Goal: Information Seeking & Learning: Learn about a topic

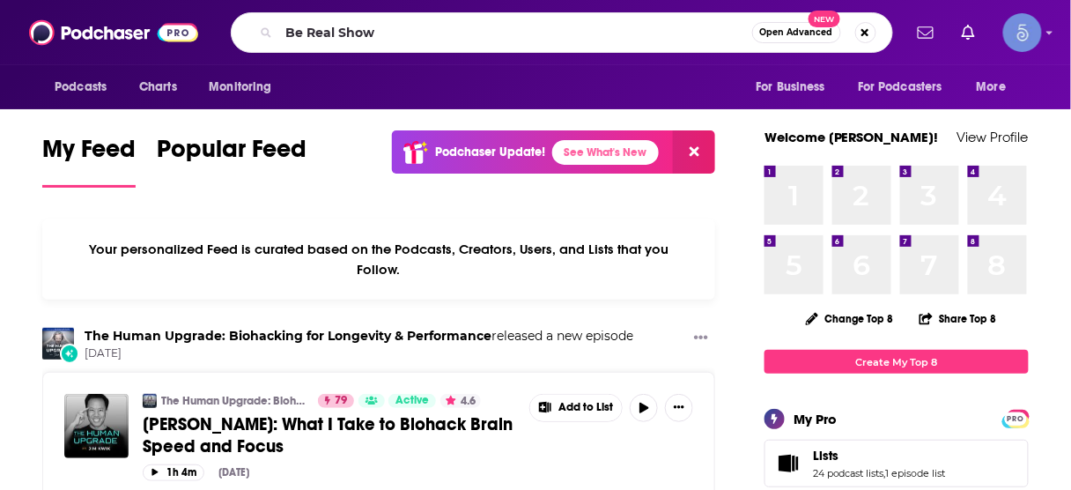
type input "Be Real Show"
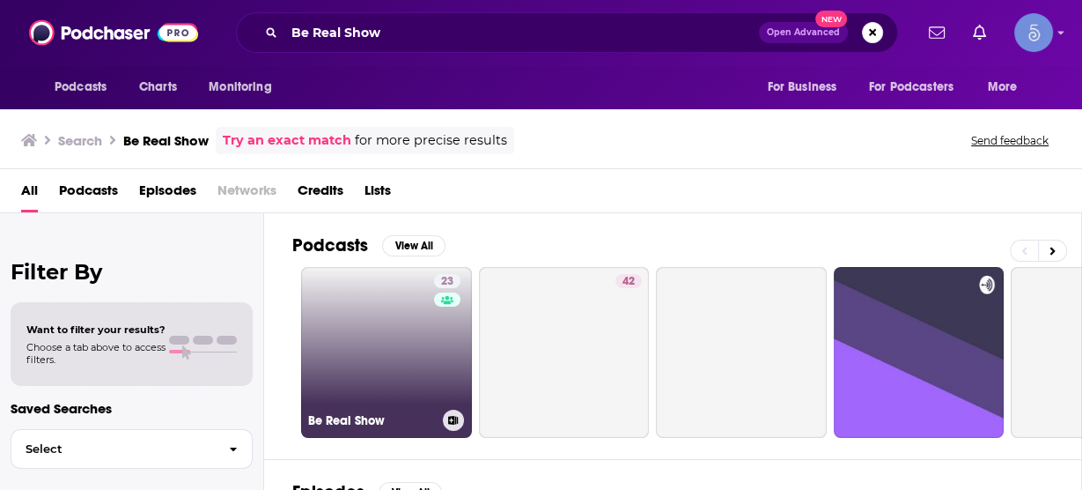
click at [412, 313] on link "23 Be Real Show" at bounding box center [386, 352] width 171 height 171
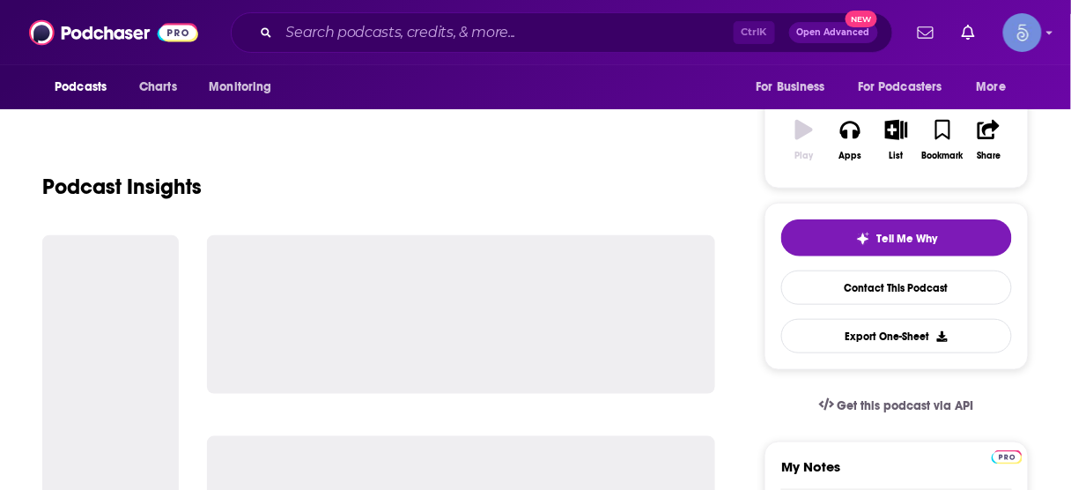
scroll to position [282, 0]
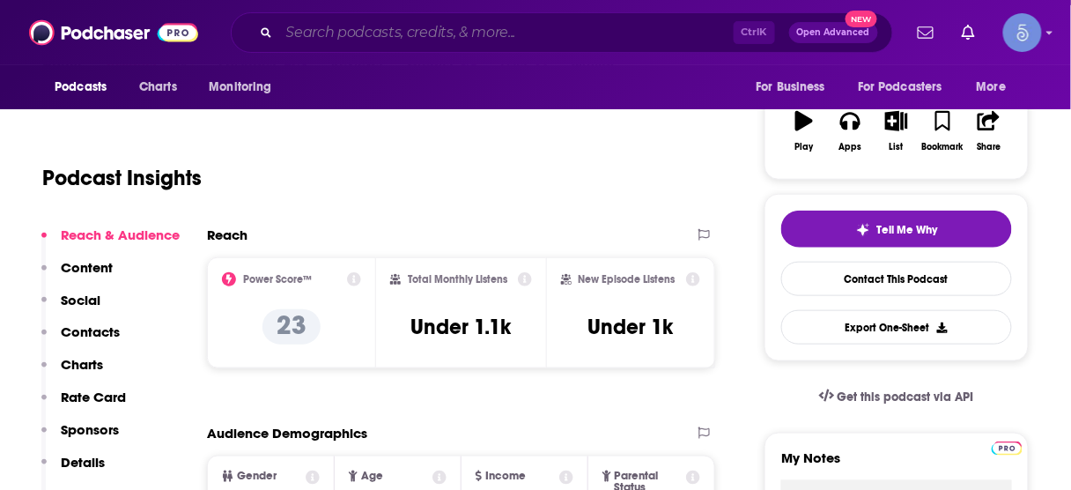
click at [518, 40] on input "Search podcasts, credits, & more..." at bounding box center [506, 32] width 454 height 28
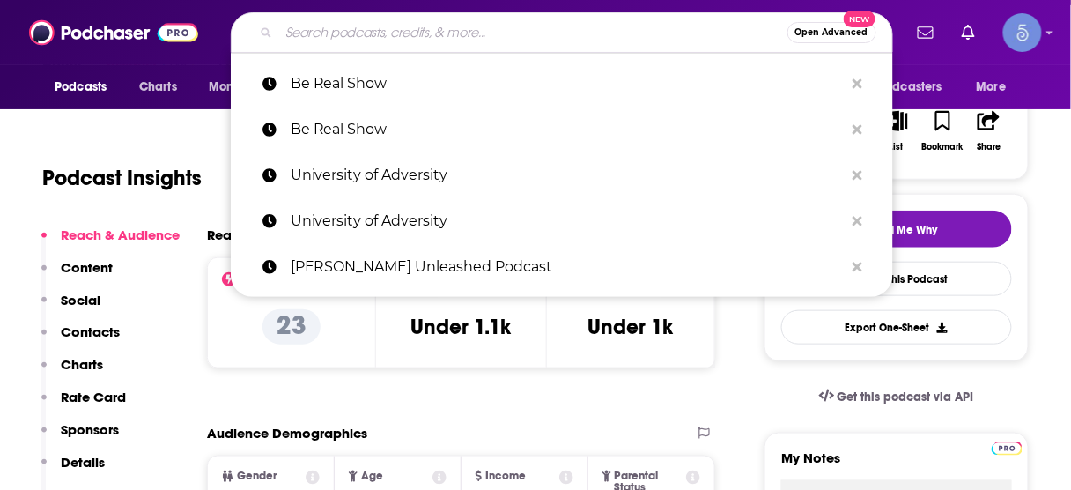
paste input "That Tech Pod"
type input "That Tech Pod"
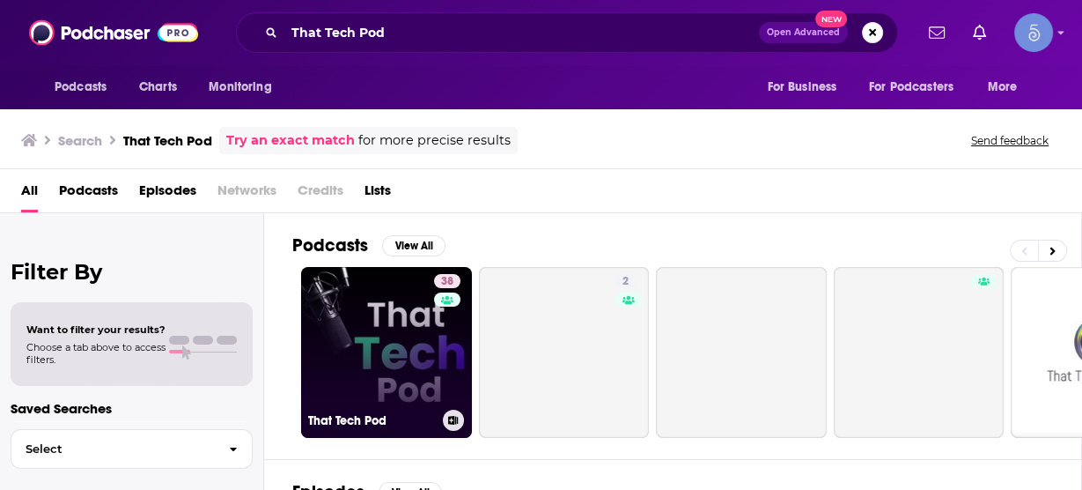
click at [431, 330] on link "38 That Tech Pod" at bounding box center [386, 352] width 171 height 171
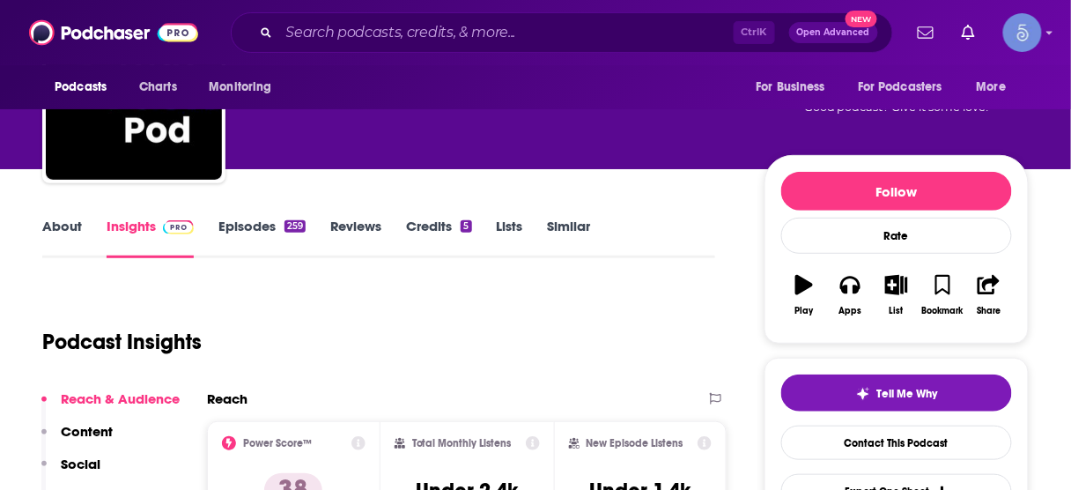
scroll to position [211, 0]
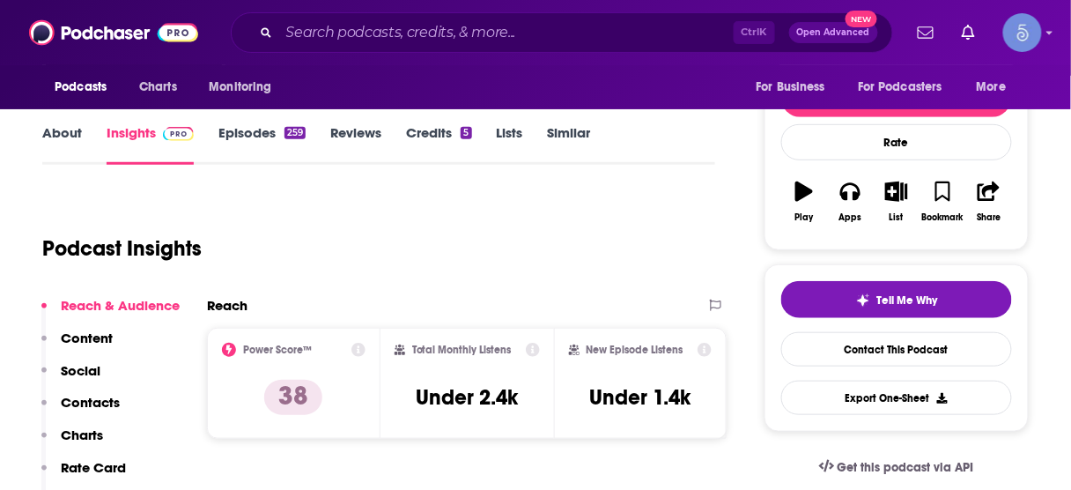
click at [614, 17] on div "Ctrl K Open Advanced New" at bounding box center [562, 32] width 662 height 41
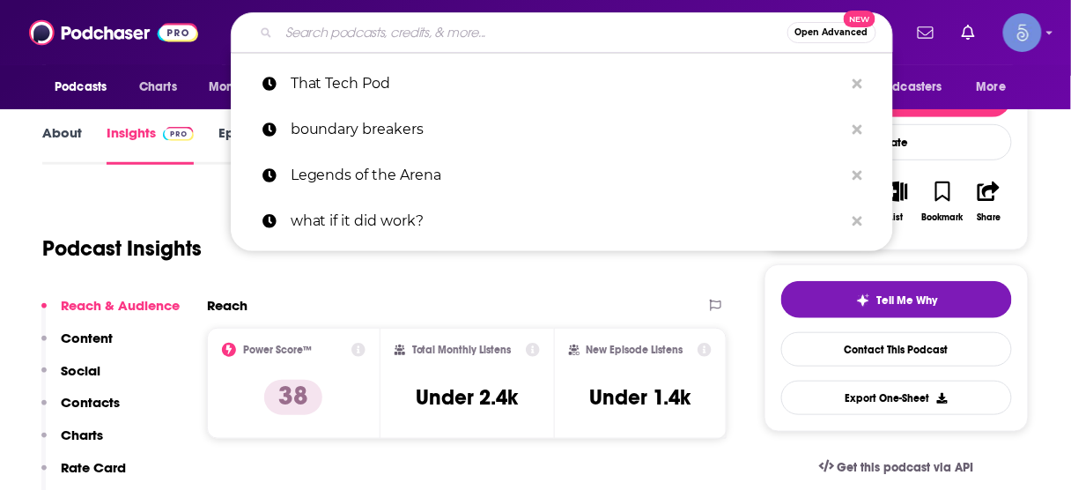
click at [606, 38] on input "Search podcasts, credits, & more..." at bounding box center [533, 32] width 508 height 28
paste input "Everything Is Personal"
type input "Everything Is Personal"
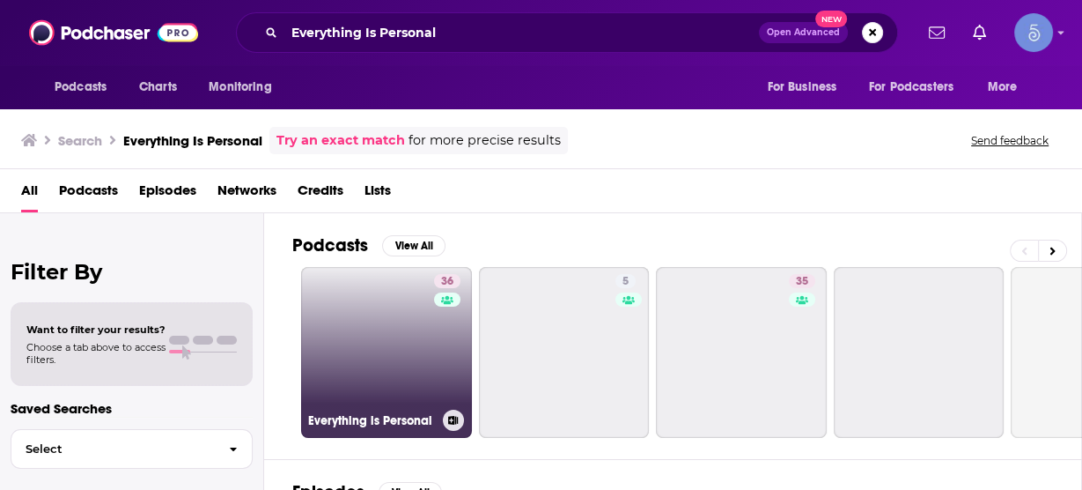
click at [377, 323] on link "36 Everything is Personal" at bounding box center [386, 352] width 171 height 171
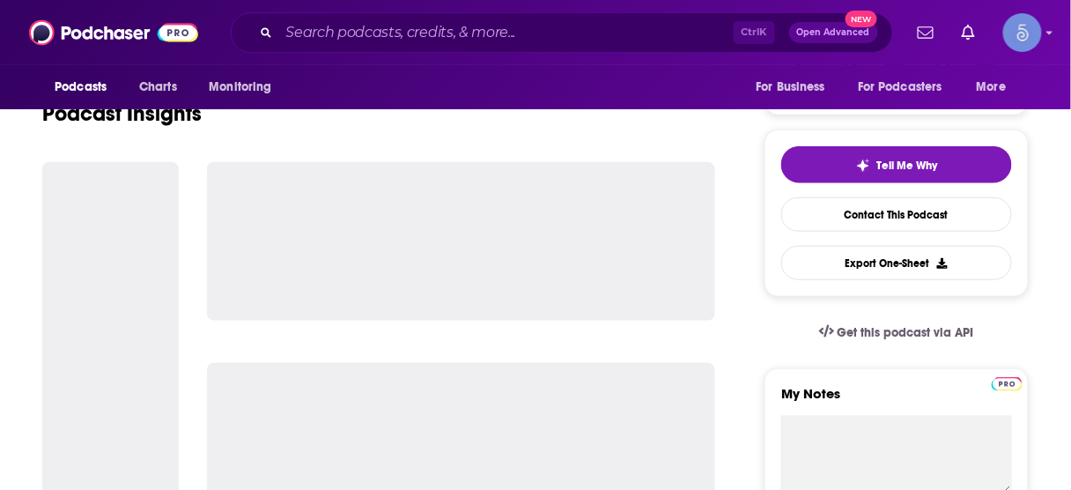
scroll to position [352, 0]
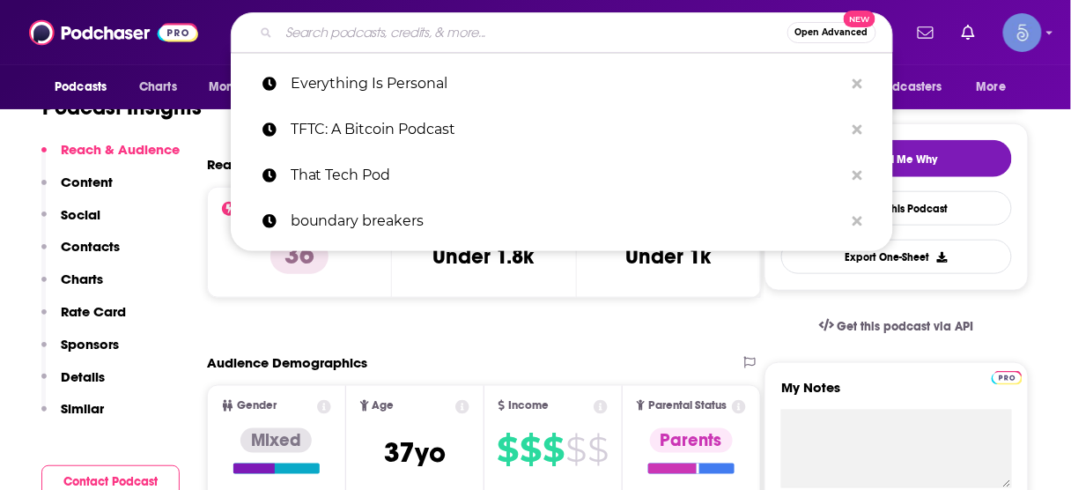
click at [586, 35] on input "Search podcasts, credits, & more..." at bounding box center [533, 32] width 508 height 28
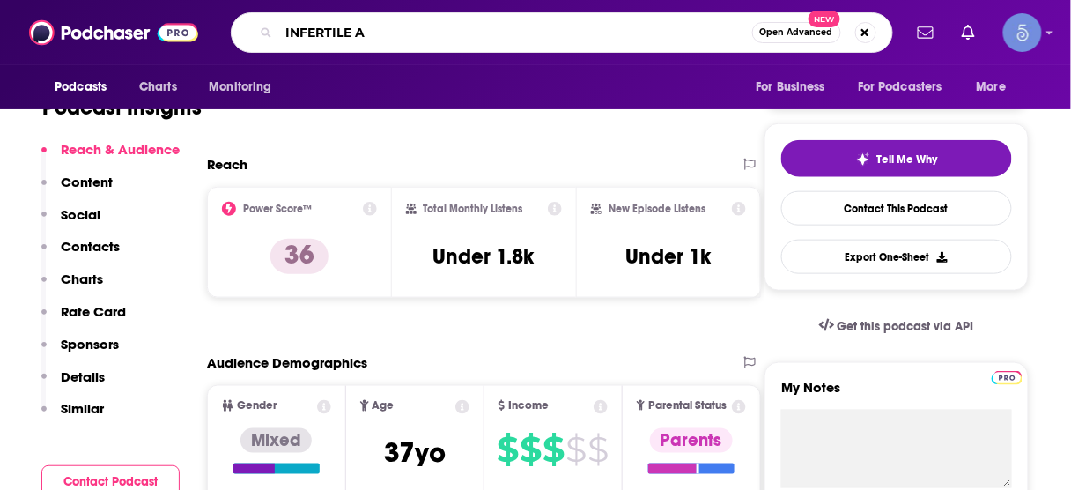
type input "INFERTILE AF"
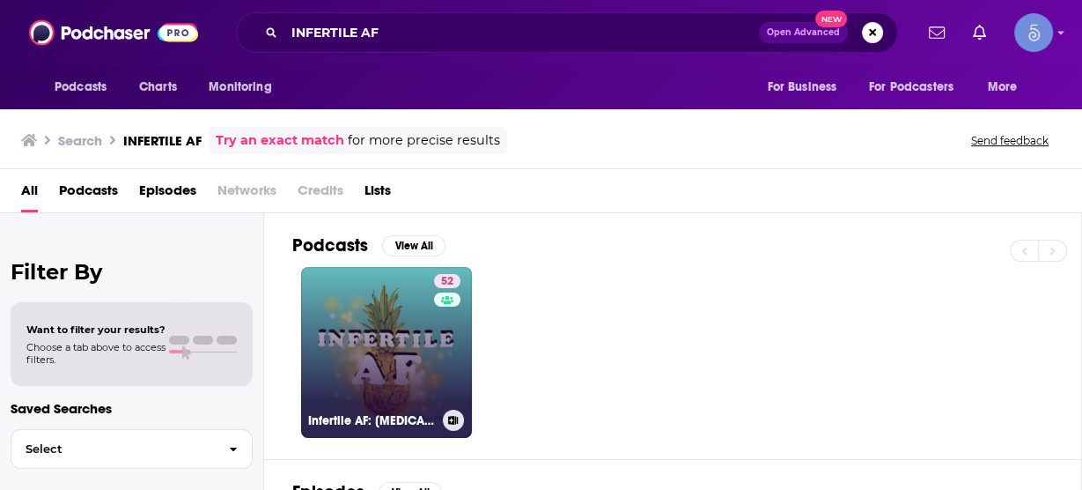
click at [404, 325] on link "52 Infertile AF: [MEDICAL_DATA] and Modern Family Building" at bounding box center [386, 352] width 171 height 171
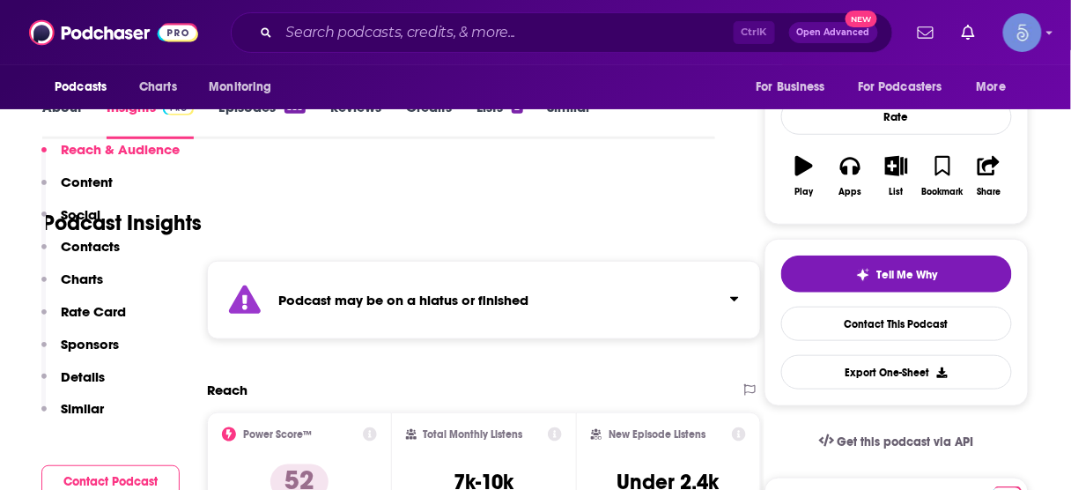
scroll to position [352, 0]
